Goal: Task Accomplishment & Management: Complete application form

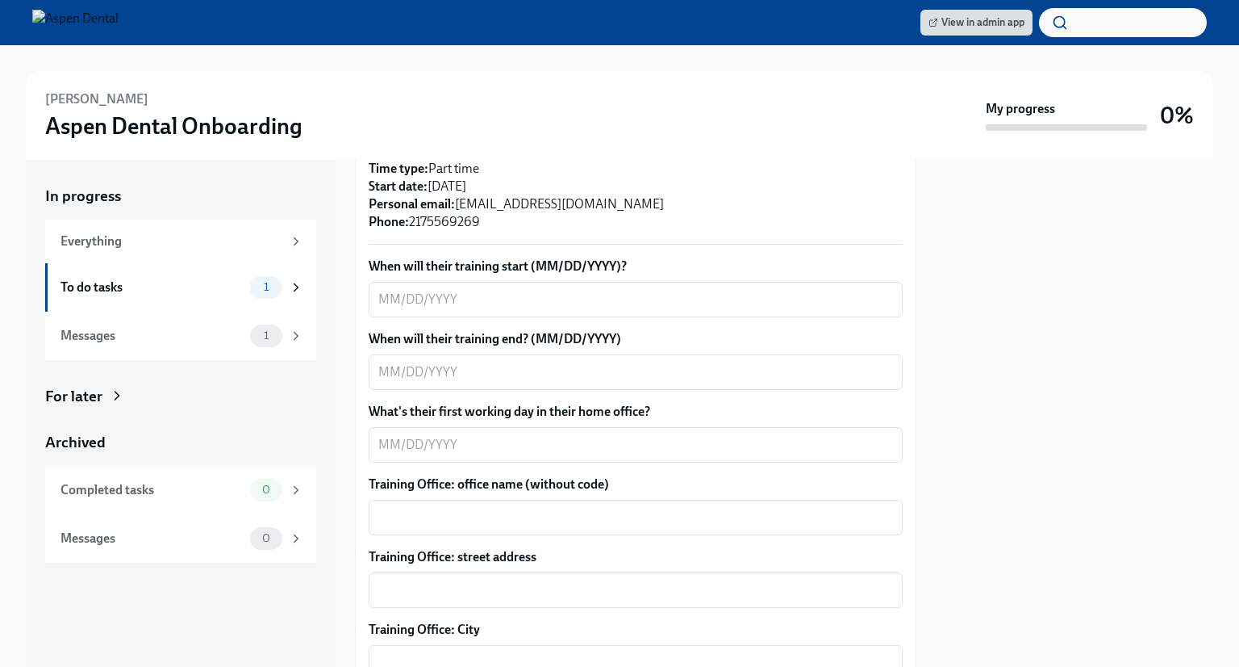
scroll to position [484, 0]
click at [395, 289] on textarea "When will their training start (MM/DD/YYYY)?" at bounding box center [635, 298] width 515 height 19
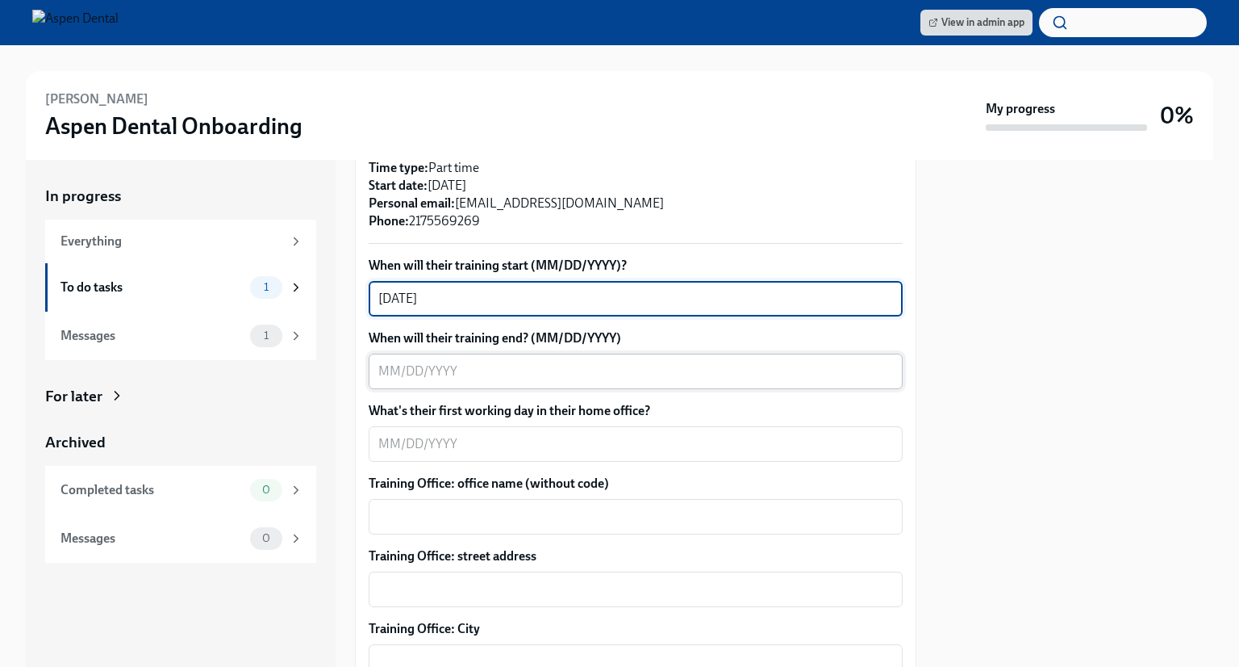
type textarea "[DATE]"
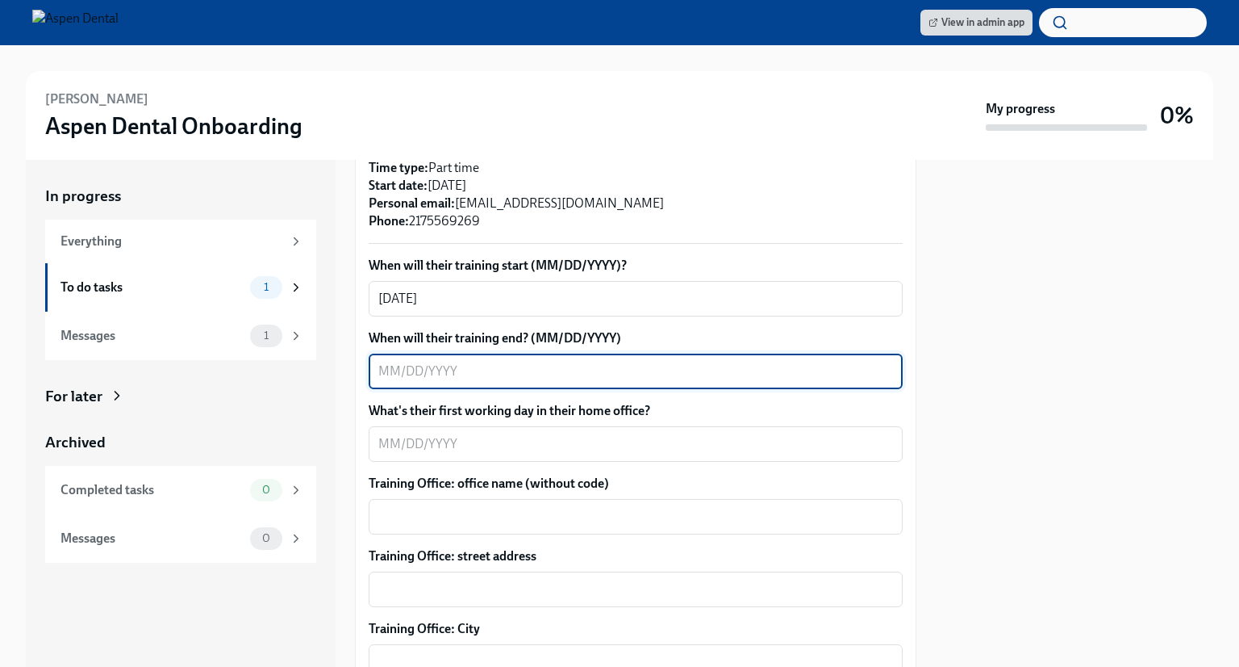
click at [394, 361] on textarea "When will their training end? (MM/DD/YYYY)" at bounding box center [635, 370] width 515 height 19
click at [387, 361] on textarea "When will their training end? (MM/DD/YYYY)" at bounding box center [635, 370] width 515 height 19
type textarea "[DATE]"
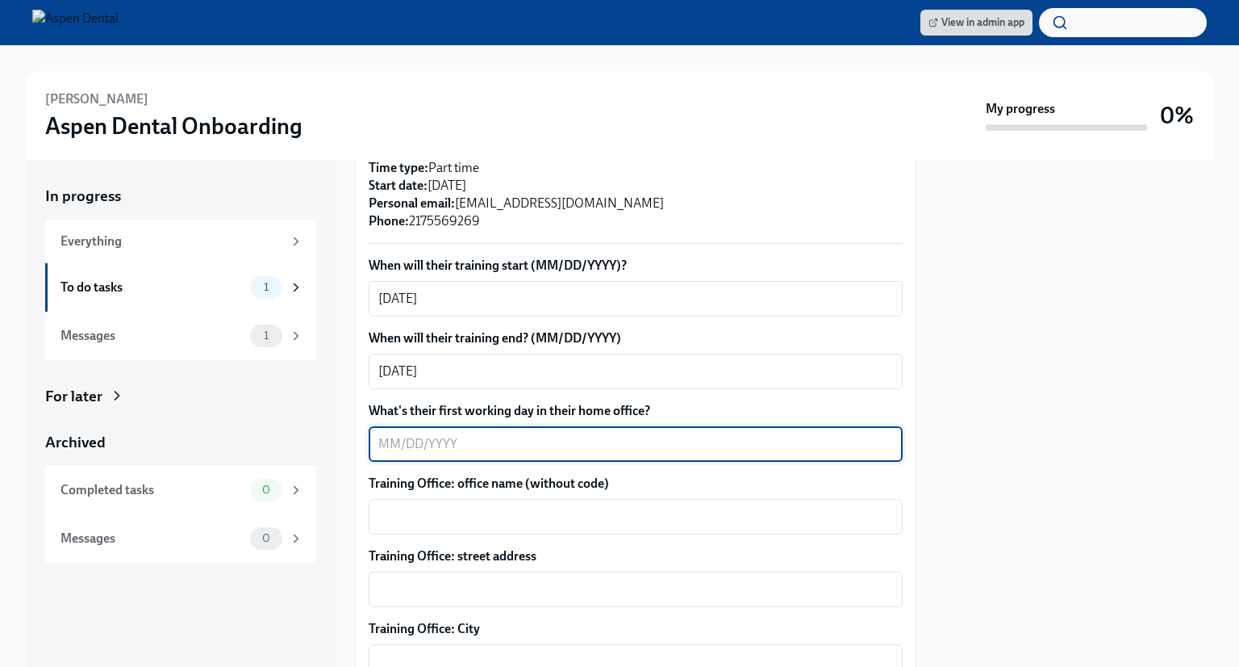
click at [379, 434] on textarea "What's their first working day in their home office?" at bounding box center [635, 443] width 515 height 19
type textarea "[DATE]"
click at [407, 507] on textarea "Training Office: office name (without code)" at bounding box center [635, 516] width 515 height 19
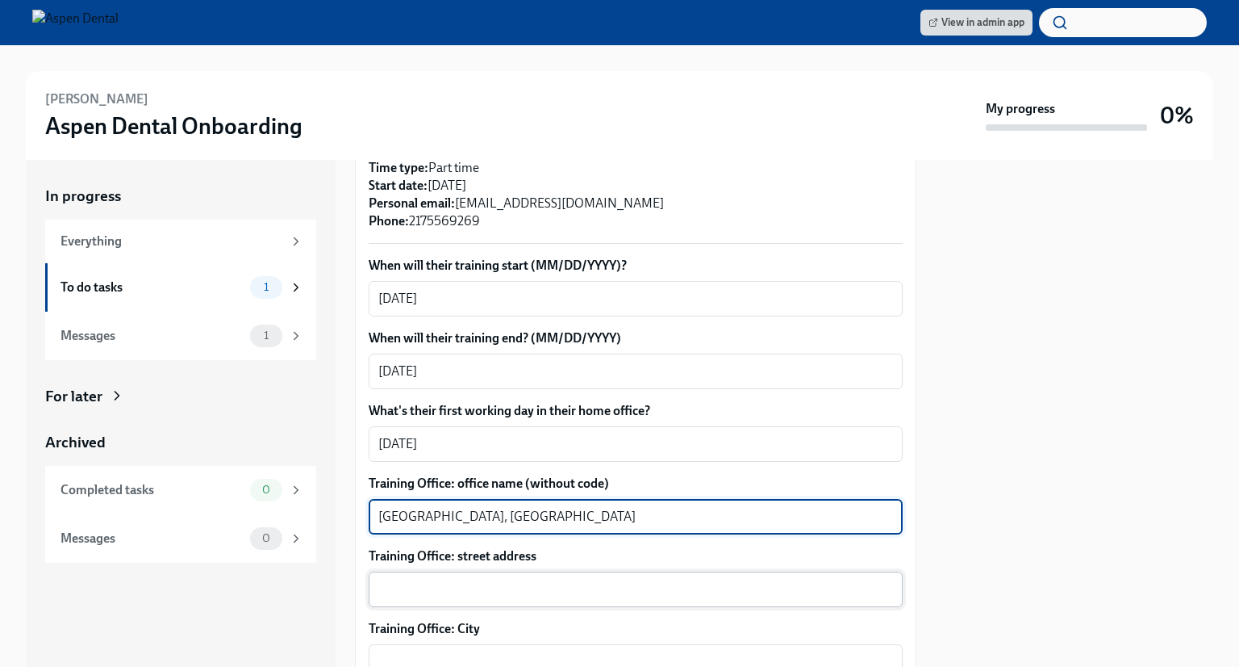
type textarea "[GEOGRAPHIC_DATA], [GEOGRAPHIC_DATA]"
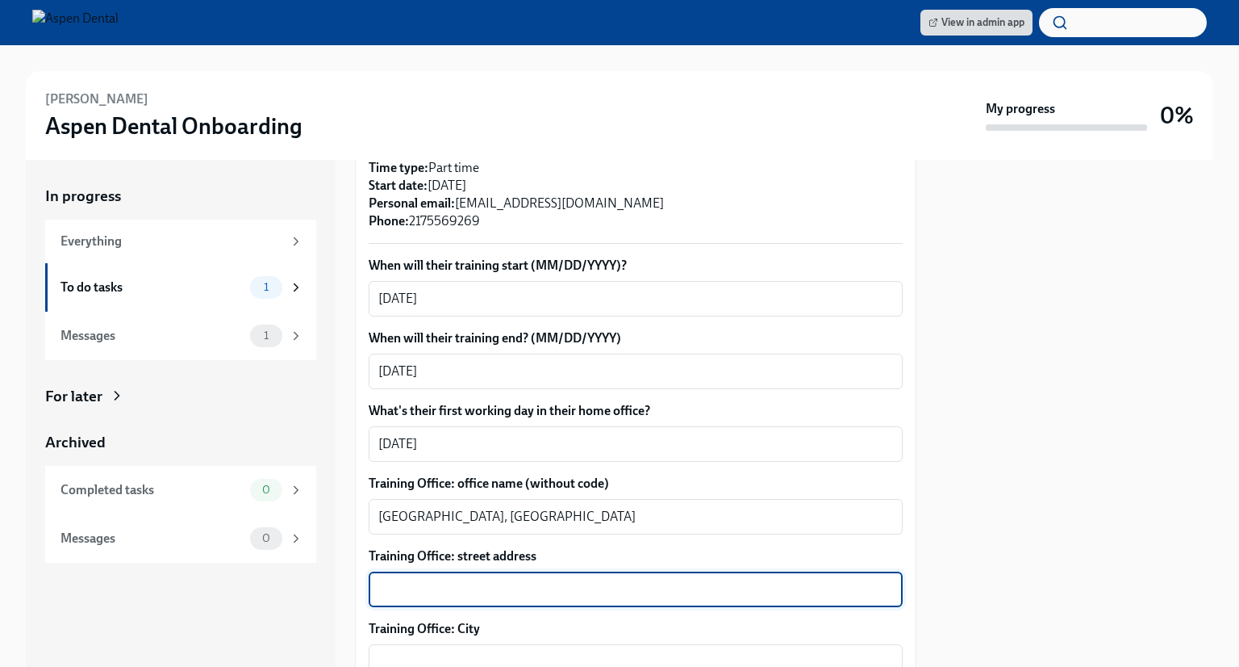
click at [413, 579] on textarea "Training Office: street address" at bounding box center [635, 588] width 515 height 19
type textarea "1"
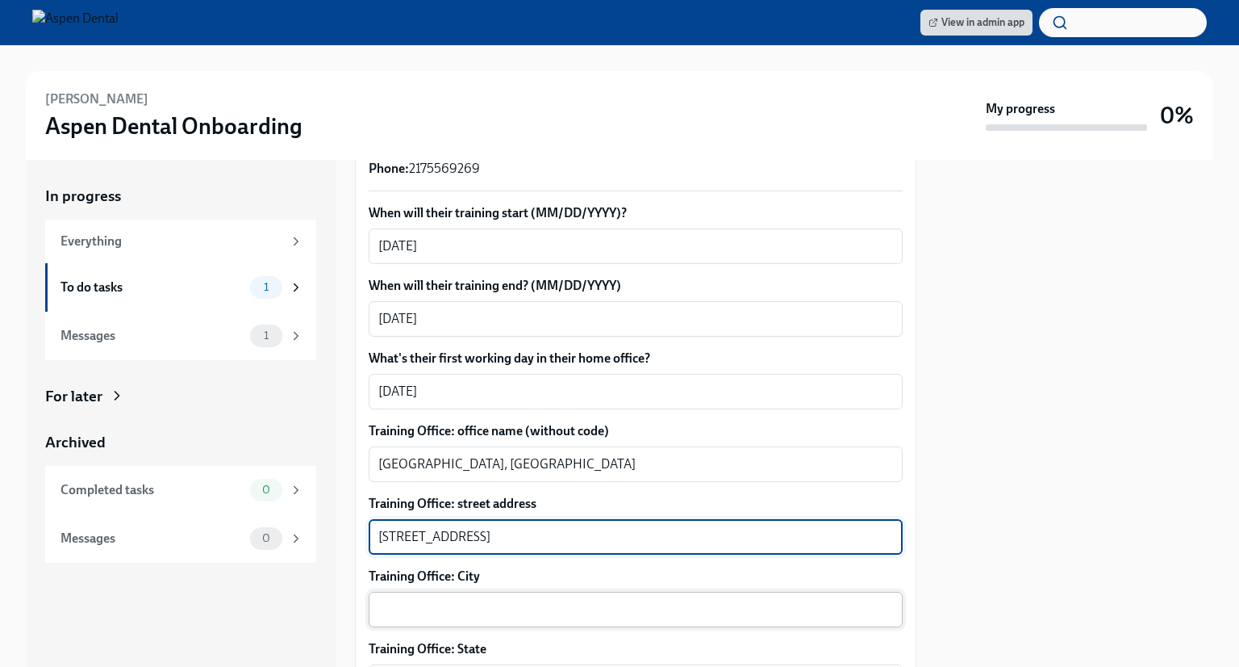
scroll to position [565, 0]
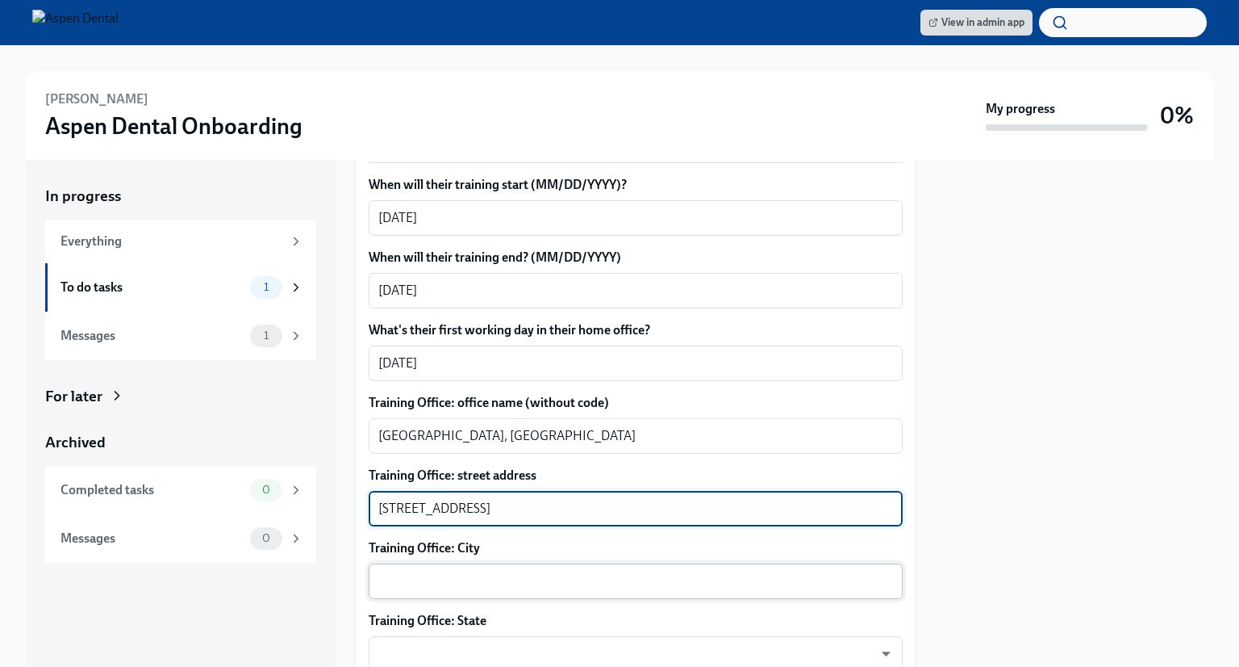
type textarea "[STREET_ADDRESS]"
click at [476, 574] on div "x ​" at bounding box center [636, 581] width 534 height 36
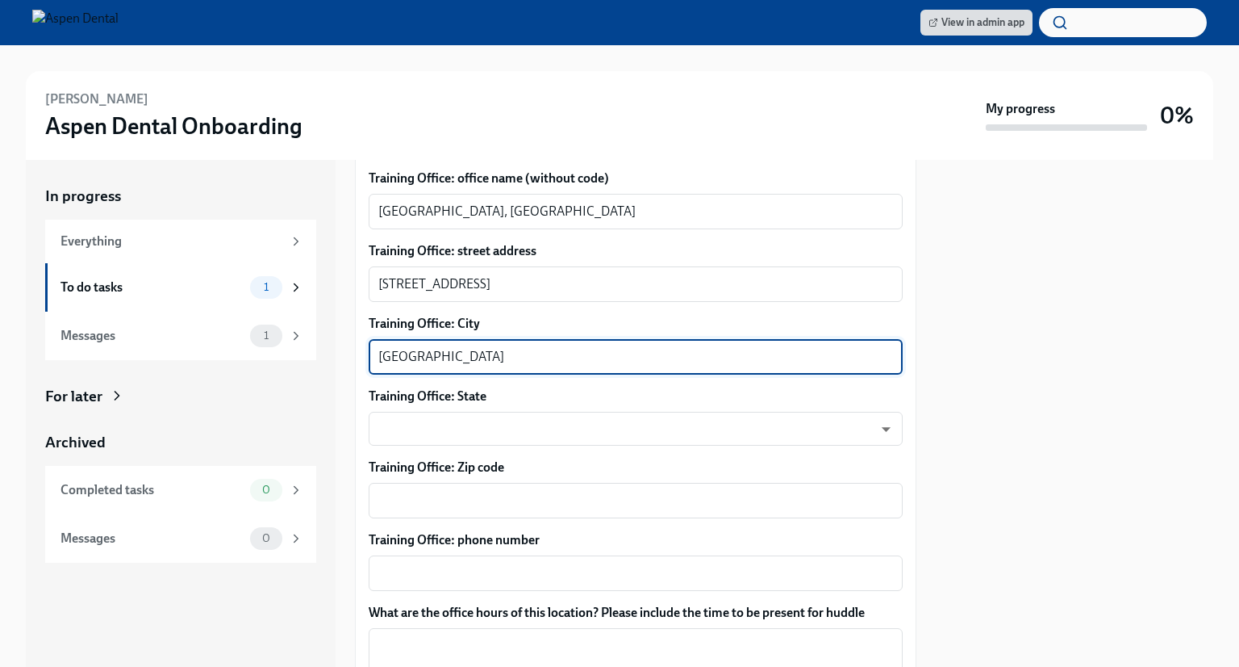
scroll to position [807, 0]
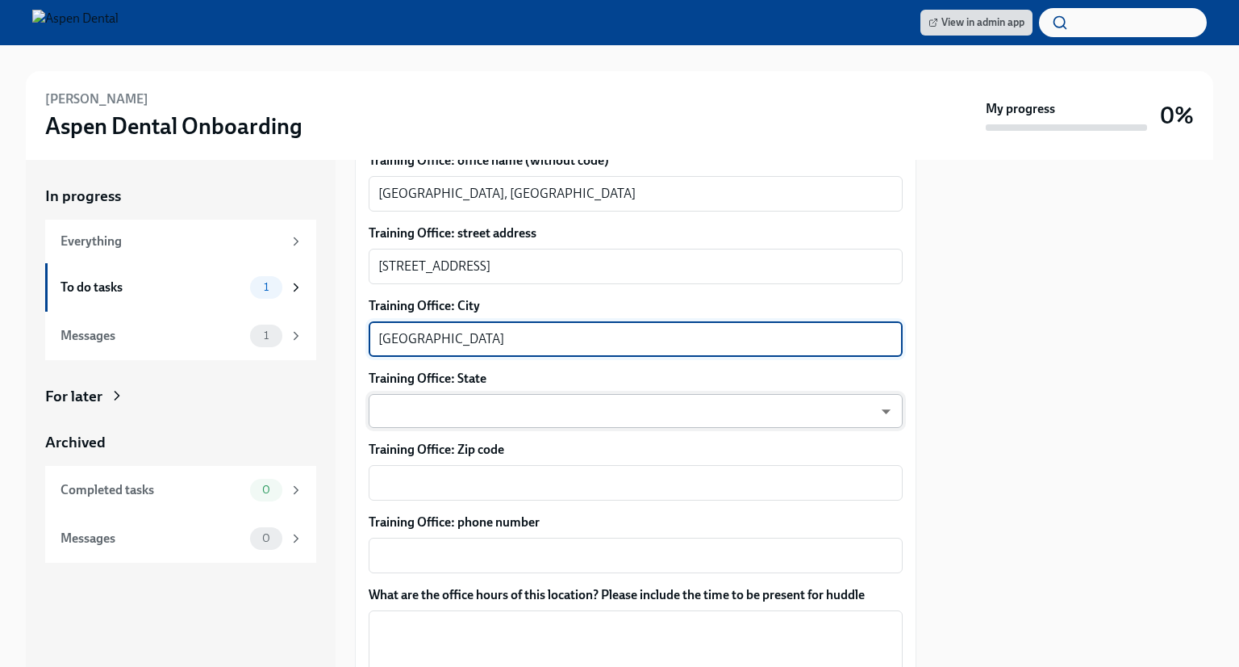
type textarea "[GEOGRAPHIC_DATA]"
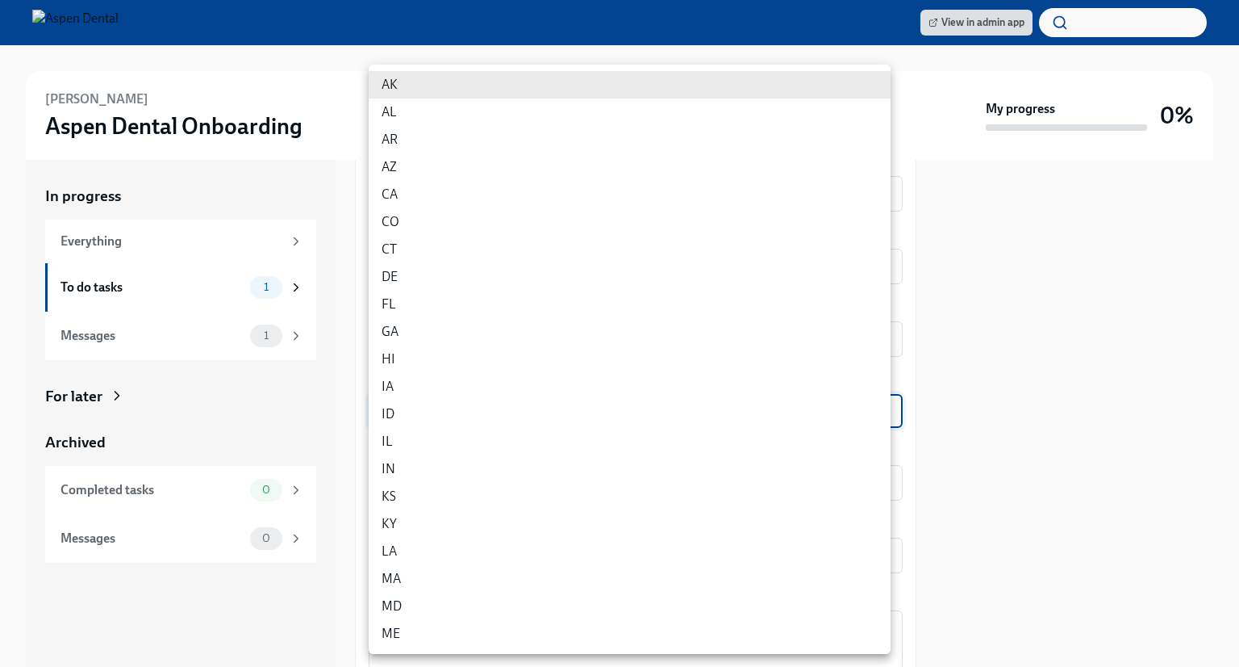
click at [529, 402] on body "View in admin app [PERSON_NAME] Aspen Dental Onboarding My progress 0% In progr…" at bounding box center [619, 333] width 1239 height 667
click at [517, 444] on li "IL" at bounding box center [630, 441] width 522 height 27
type input "0JH1U6C2e"
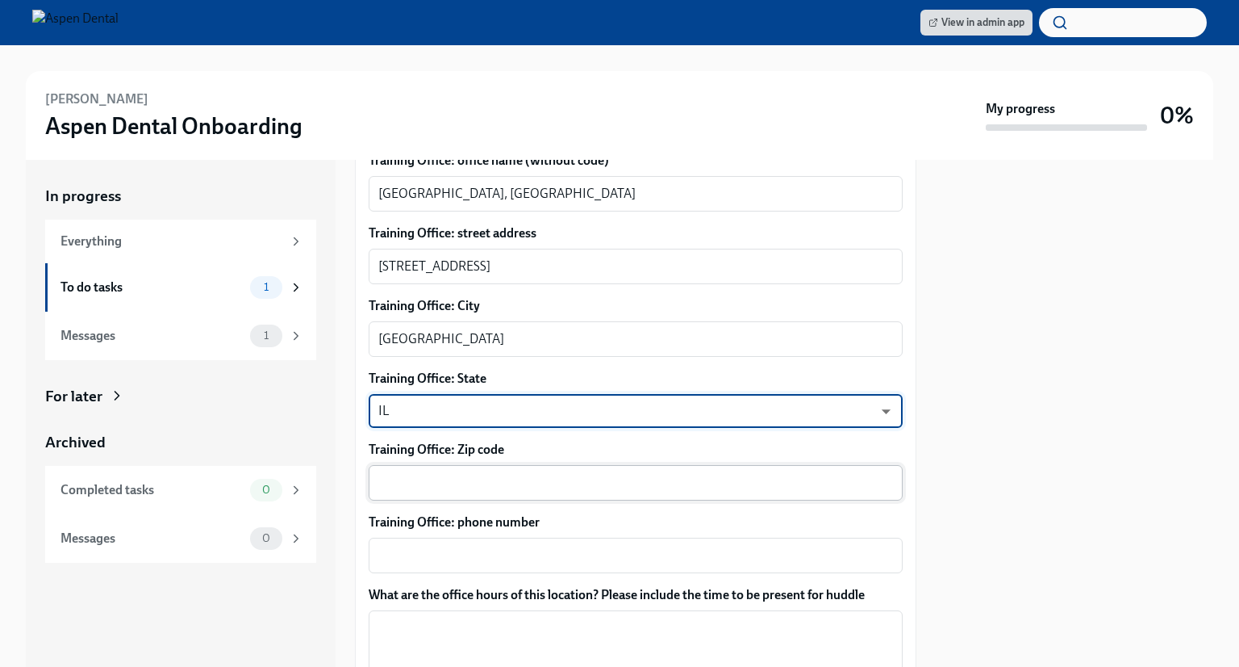
click at [518, 473] on textarea "Training Office: Zip code" at bounding box center [635, 482] width 515 height 19
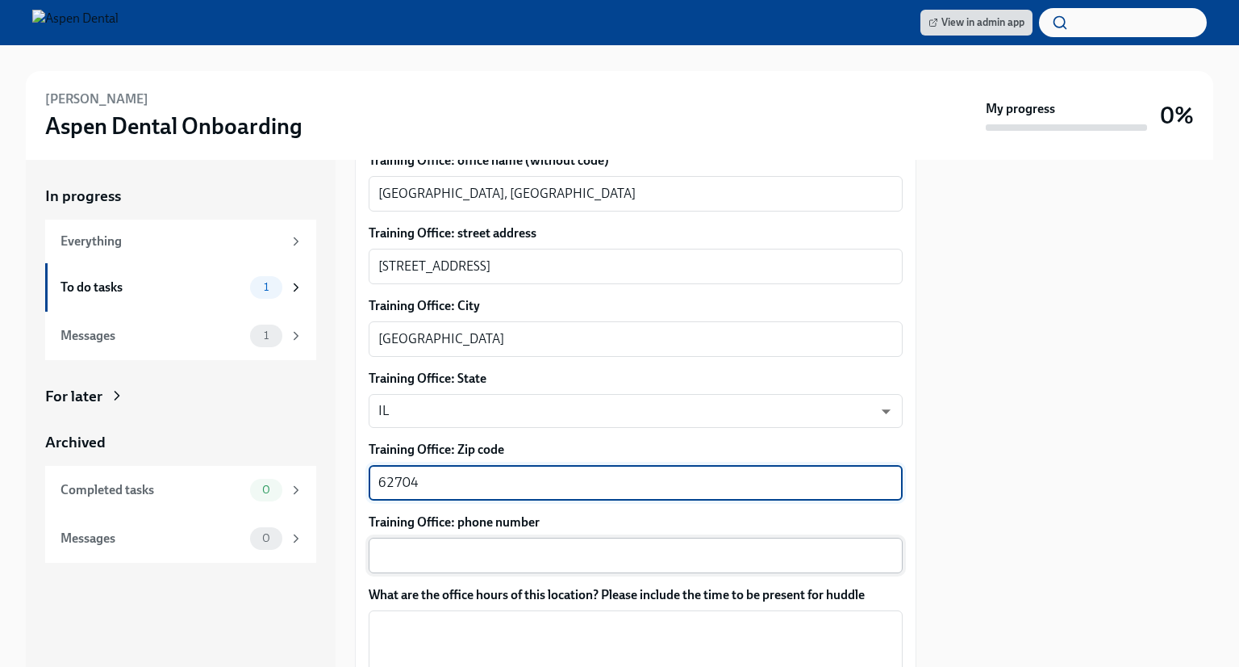
type textarea "62704"
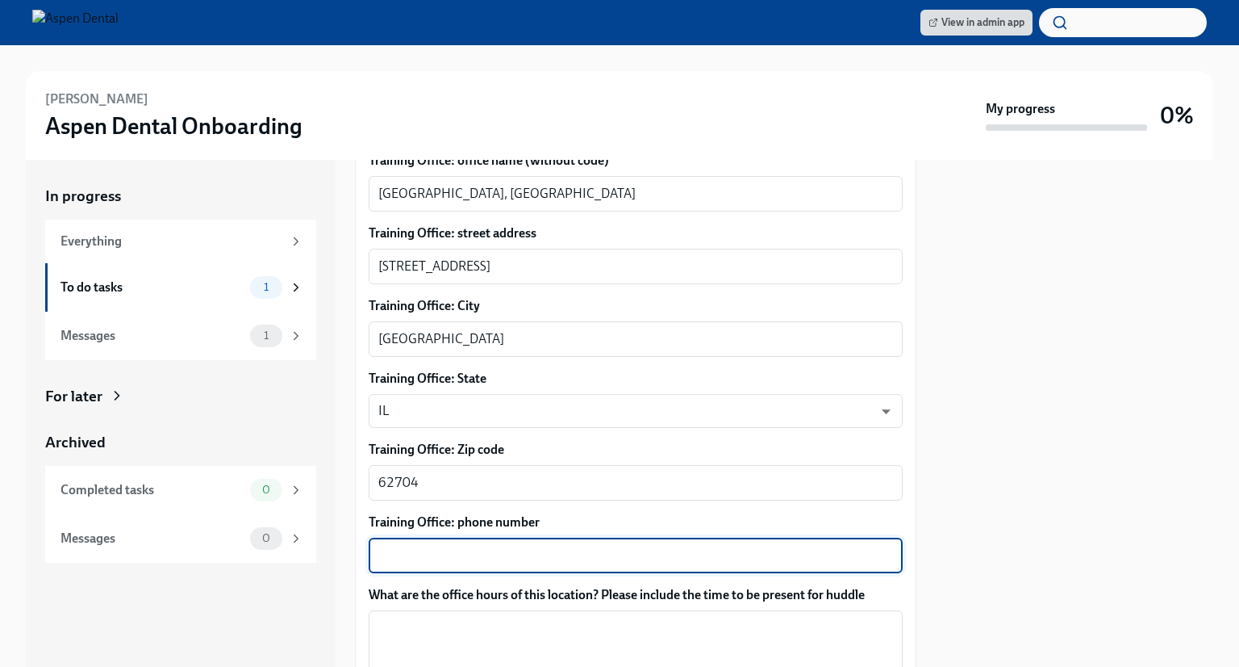
click at [503, 545] on textarea "Training Office: phone number" at bounding box center [635, 554] width 515 height 19
type textarea "[PHONE_NUMBER]"
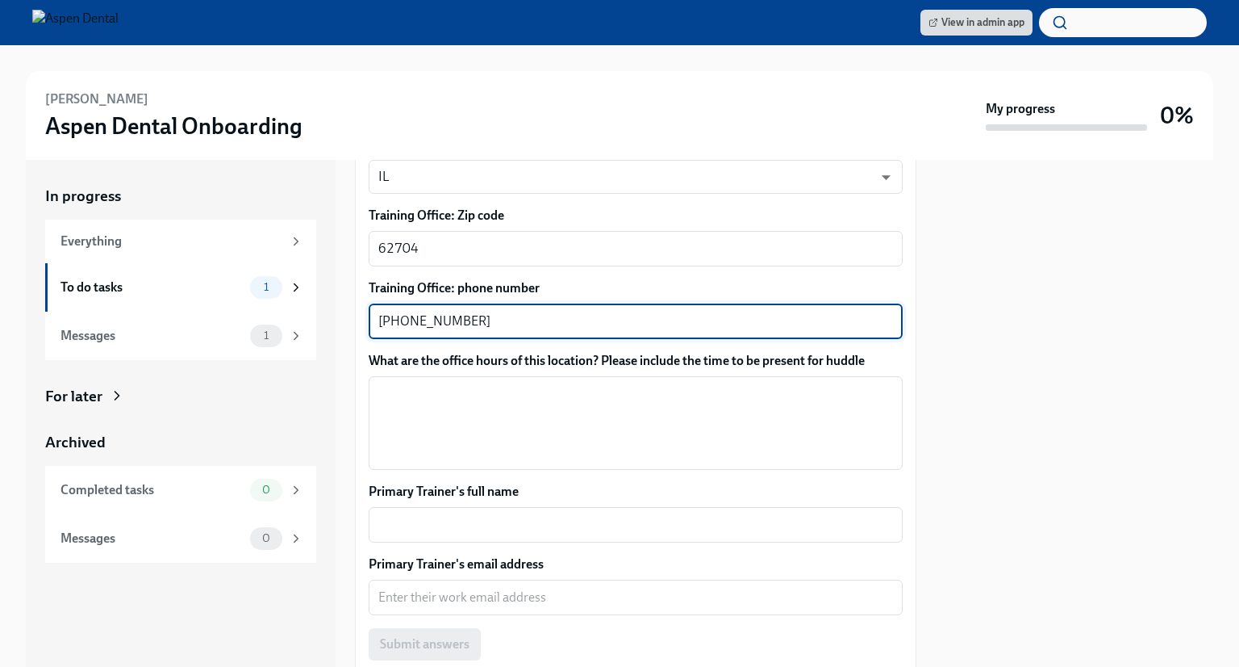
scroll to position [1049, 0]
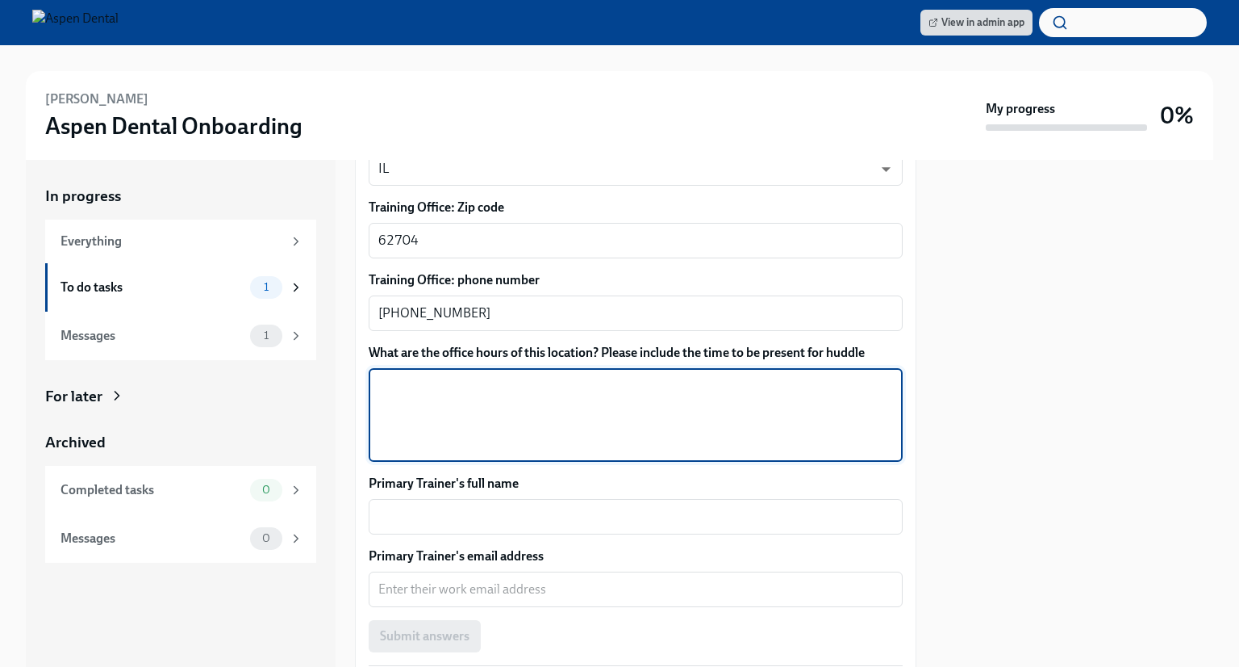
click at [445, 382] on textarea "What are the office hours of this location? Please include the time to be prese…" at bounding box center [635, 414] width 515 height 77
paste textarea "[DATE] 8 AM–5 PM [DATE] 8 AM–5 PM [DATE] 8 AM–5 PM [DATE] 8 AM–3 PM [DATE] Clos…"
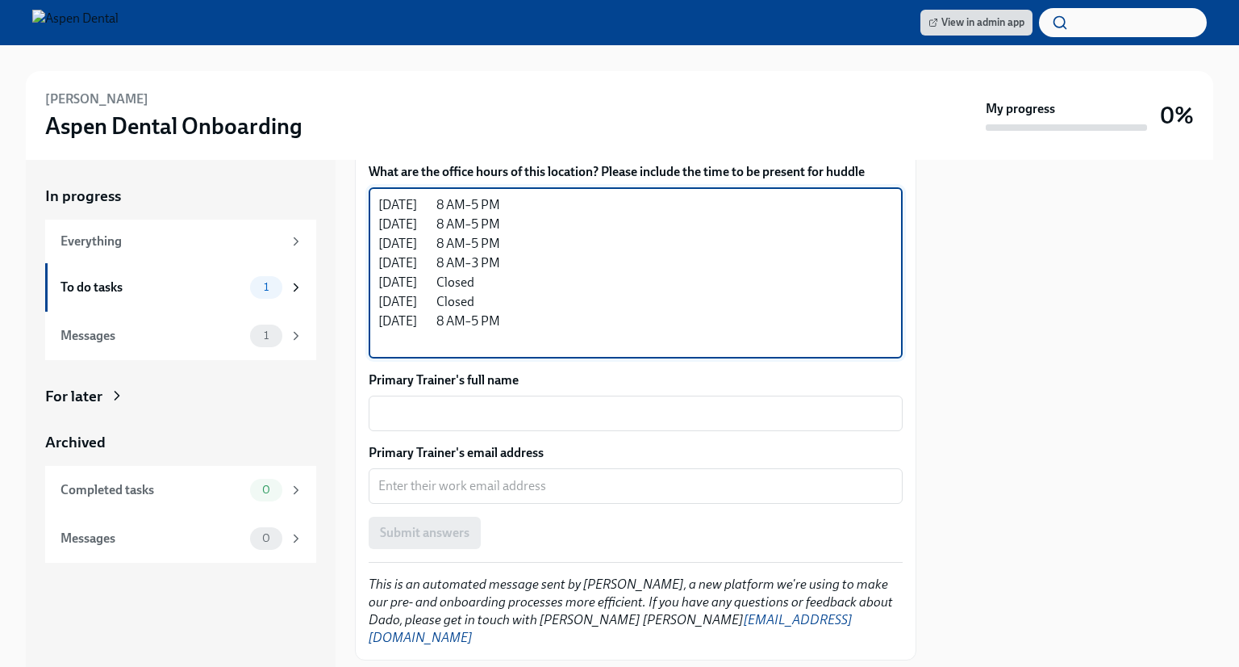
scroll to position [1239, 0]
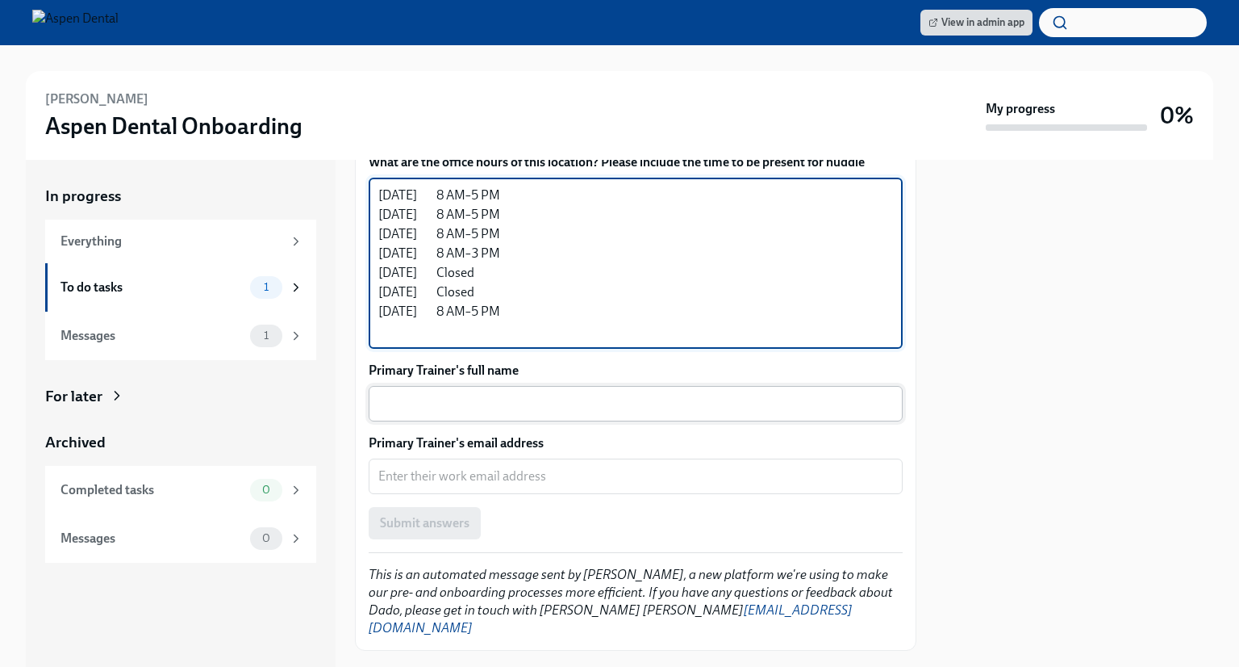
type textarea "[DATE] 8 AM–5 PM [DATE] 8 AM–5 PM [DATE] 8 AM–5 PM [DATE] 8 AM–3 PM [DATE] Clos…"
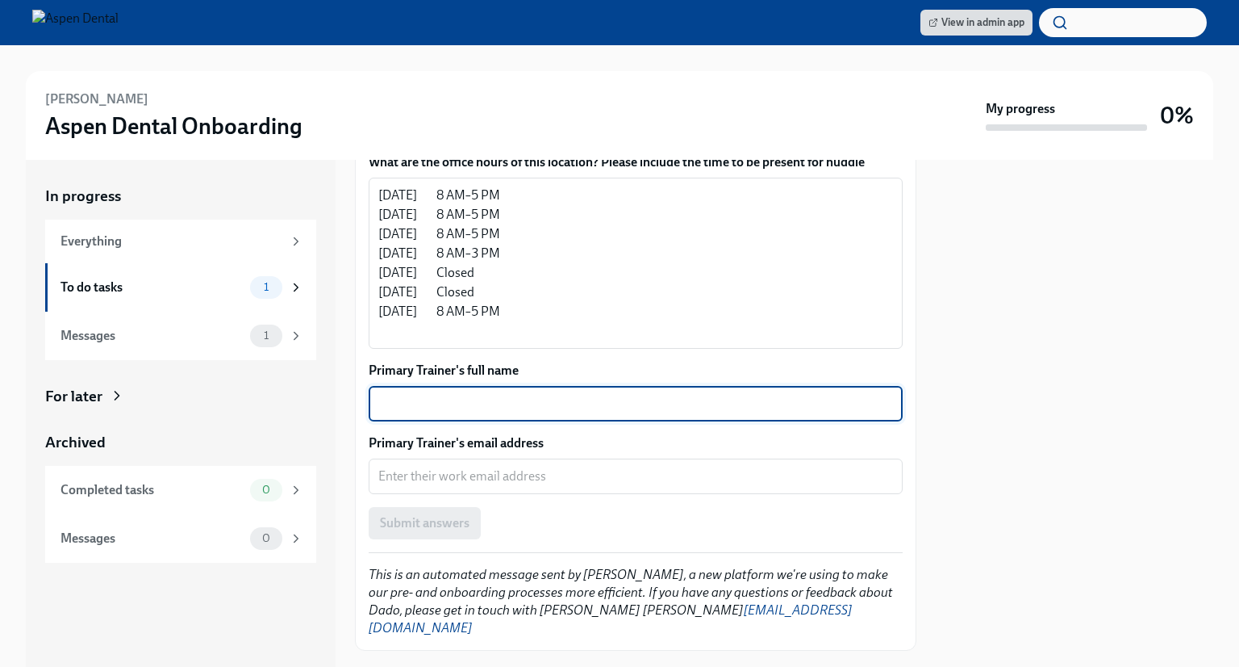
click at [462, 394] on textarea "Primary Trainer's full name" at bounding box center [635, 403] width 515 height 19
type textarea "[PERSON_NAME]"
click at [417, 466] on textarea "Primary Trainer's email address" at bounding box center [635, 475] width 515 height 19
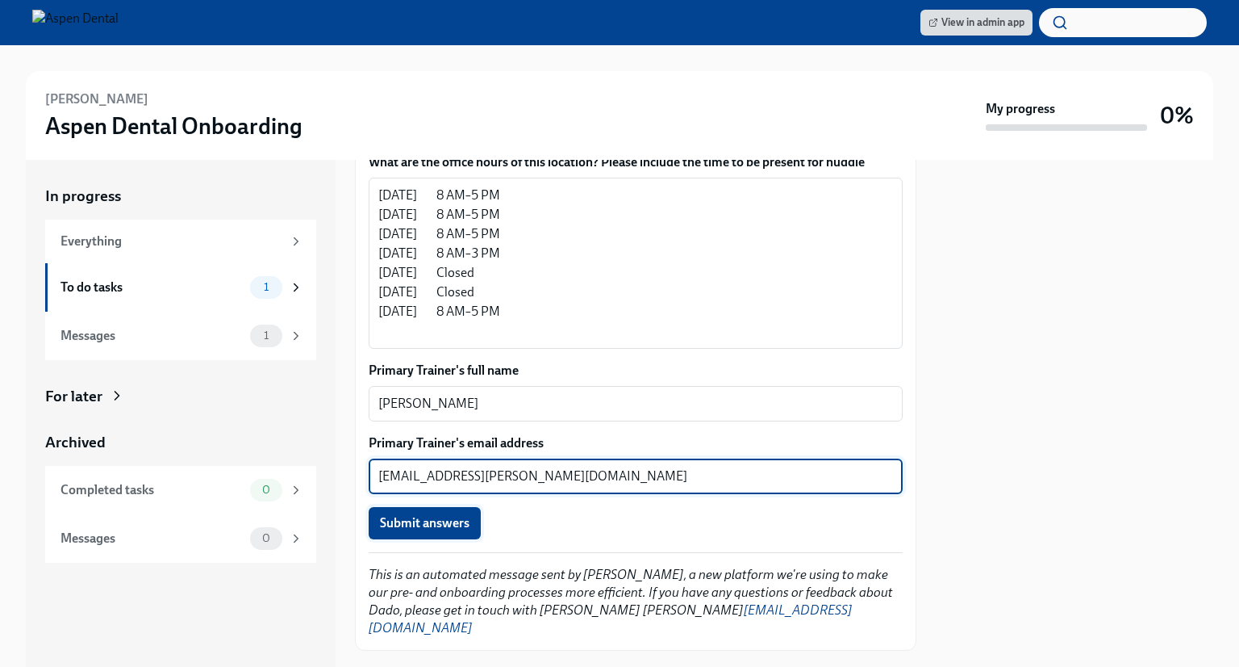
type textarea "[EMAIL_ADDRESS][PERSON_NAME][DOMAIN_NAME]"
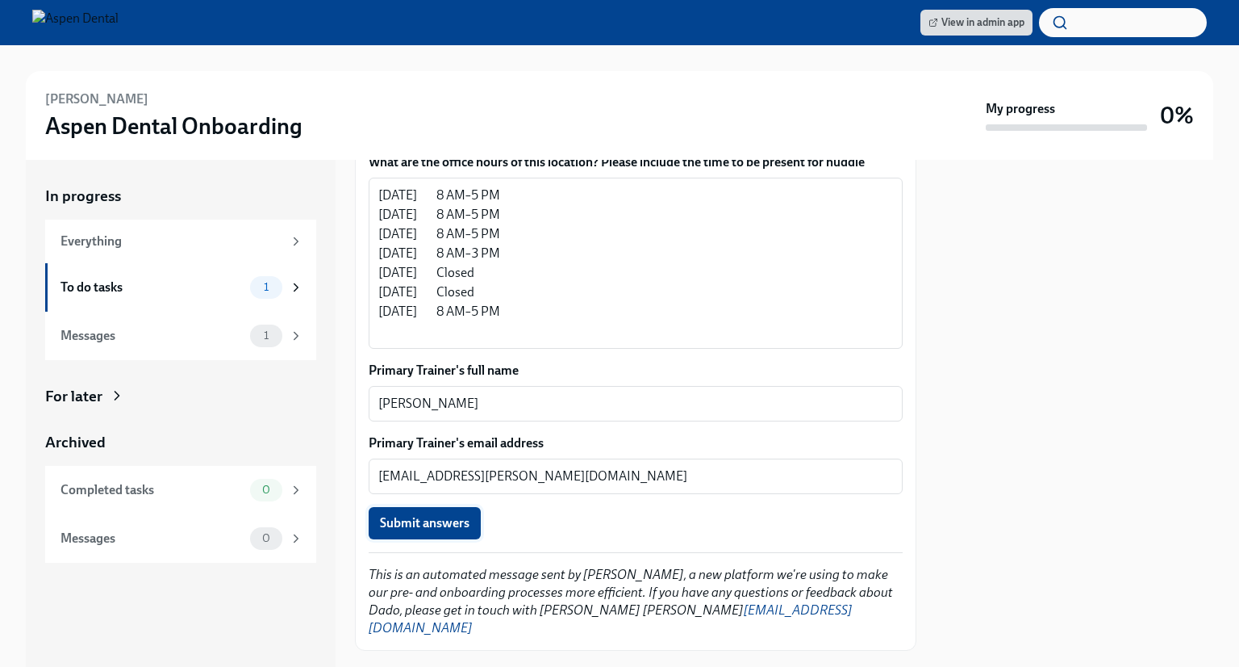
click at [425, 515] on span "Submit answers" at bounding box center [425, 523] width 90 height 16
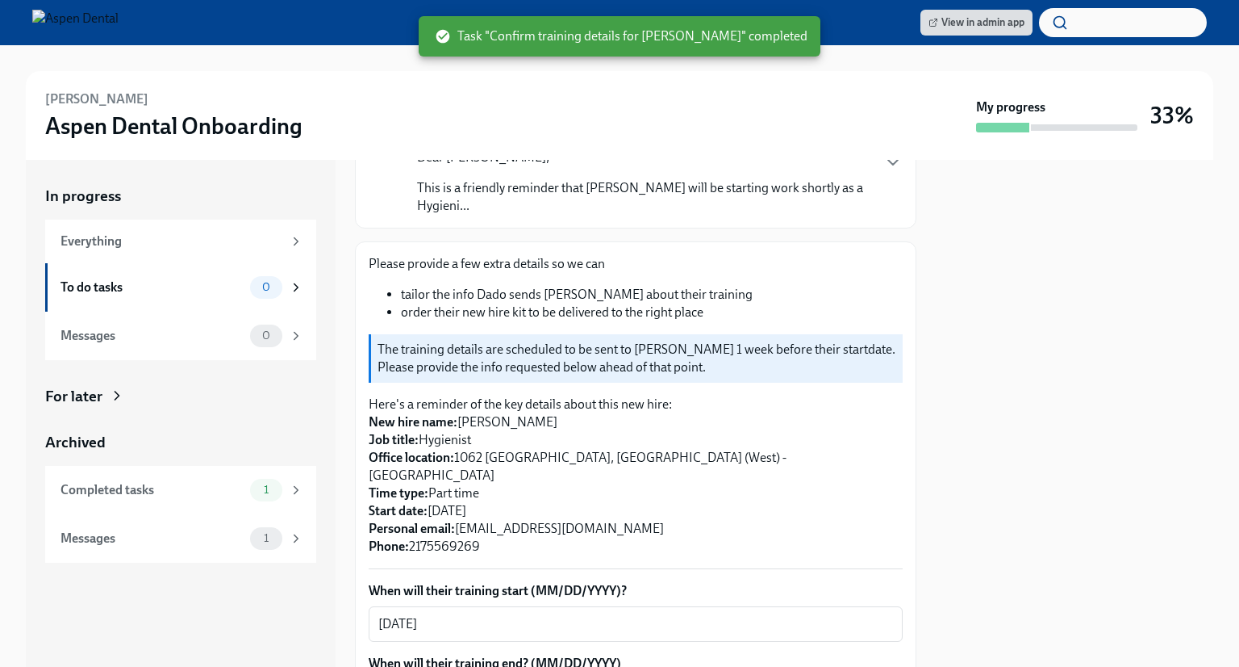
scroll to position [161, 0]
